Goal: Navigation & Orientation: Find specific page/section

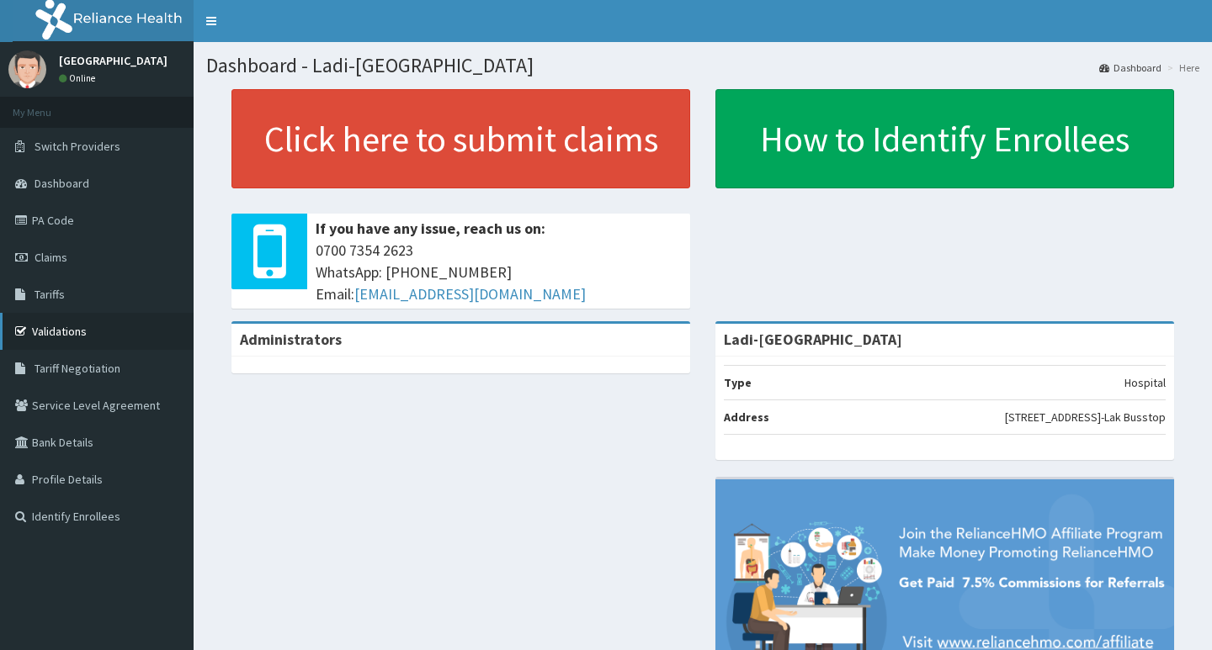
click at [60, 327] on link "Validations" at bounding box center [97, 331] width 194 height 37
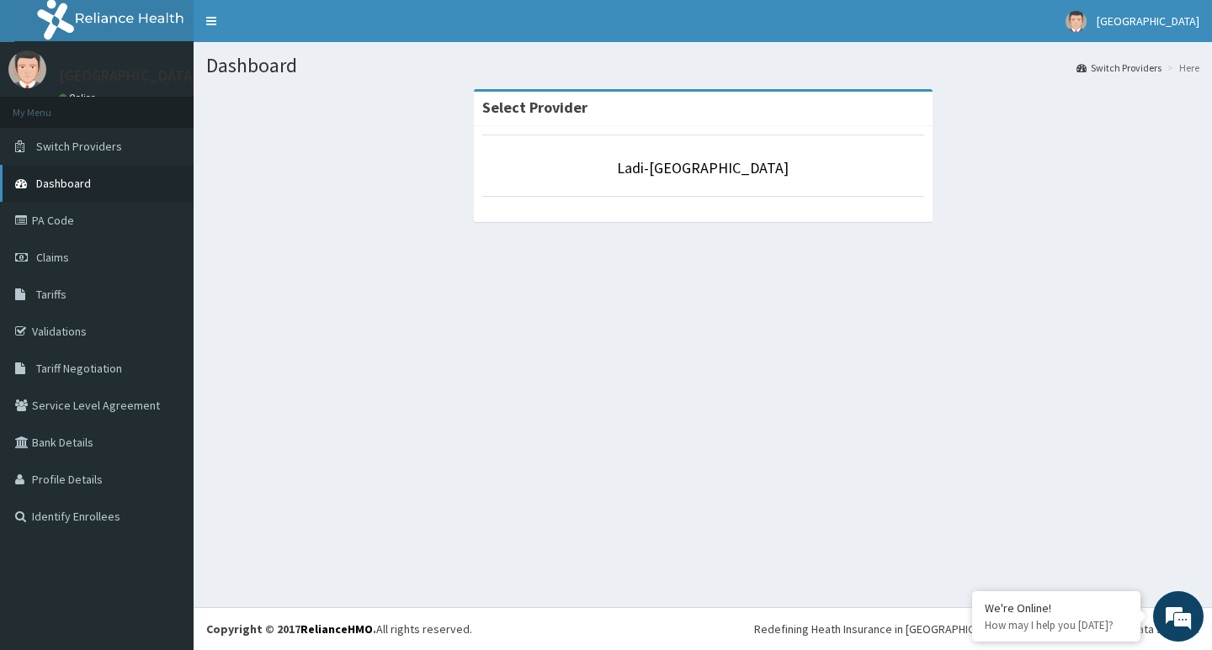
click at [68, 185] on span "Dashboard" at bounding box center [63, 183] width 55 height 15
